Goal: Task Accomplishment & Management: Complete application form

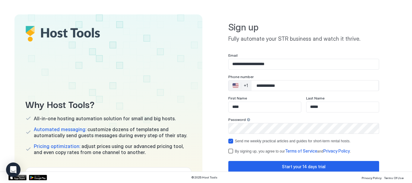
click at [228, 150] on div "termsPrivacy" at bounding box center [230, 151] width 5 height 5
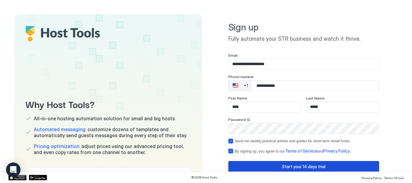
click at [295, 166] on div "Start your 14 days trial" at bounding box center [303, 166] width 43 height 6
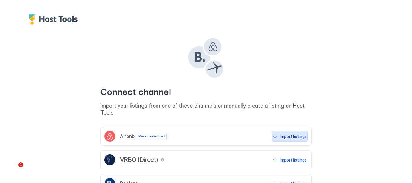
click at [282, 133] on div "Import listings" at bounding box center [293, 136] width 27 height 6
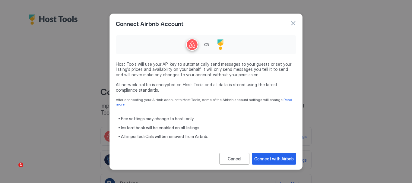
click at [280, 102] on link "Read more." at bounding box center [204, 101] width 177 height 9
click at [283, 102] on link "Read more." at bounding box center [204, 101] width 177 height 9
click at [292, 25] on button "button" at bounding box center [293, 23] width 6 height 6
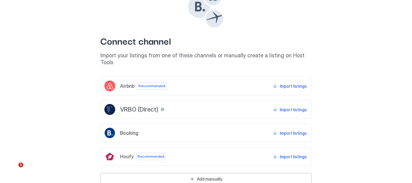
scroll to position [62, 0]
